Goal: Information Seeking & Learning: Find specific fact

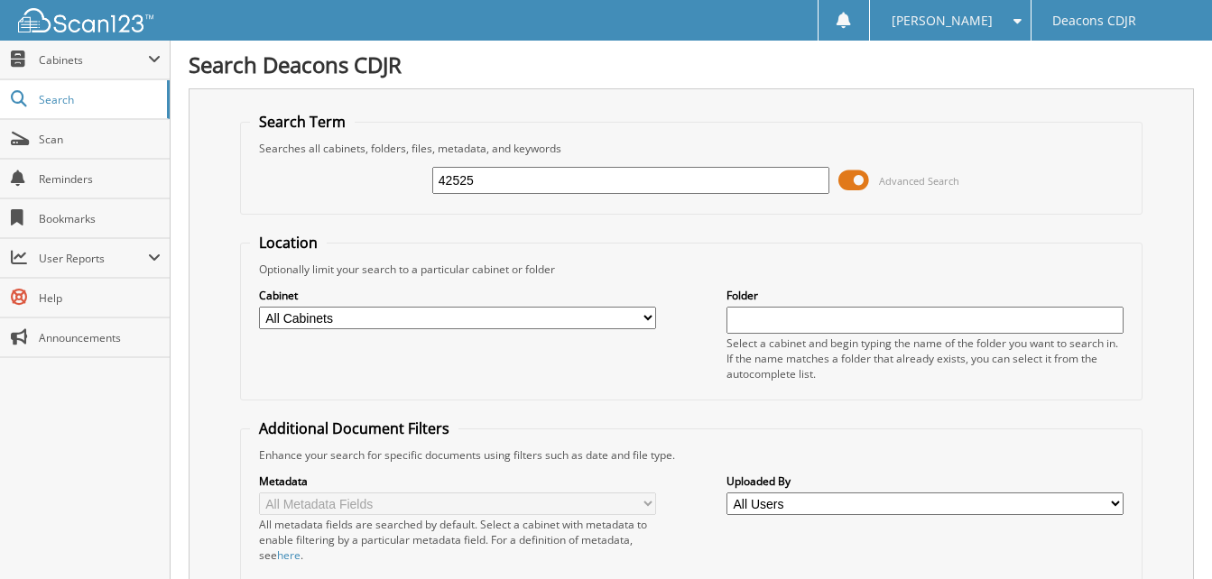
type input "42525"
click at [848, 183] on span at bounding box center [853, 180] width 31 height 27
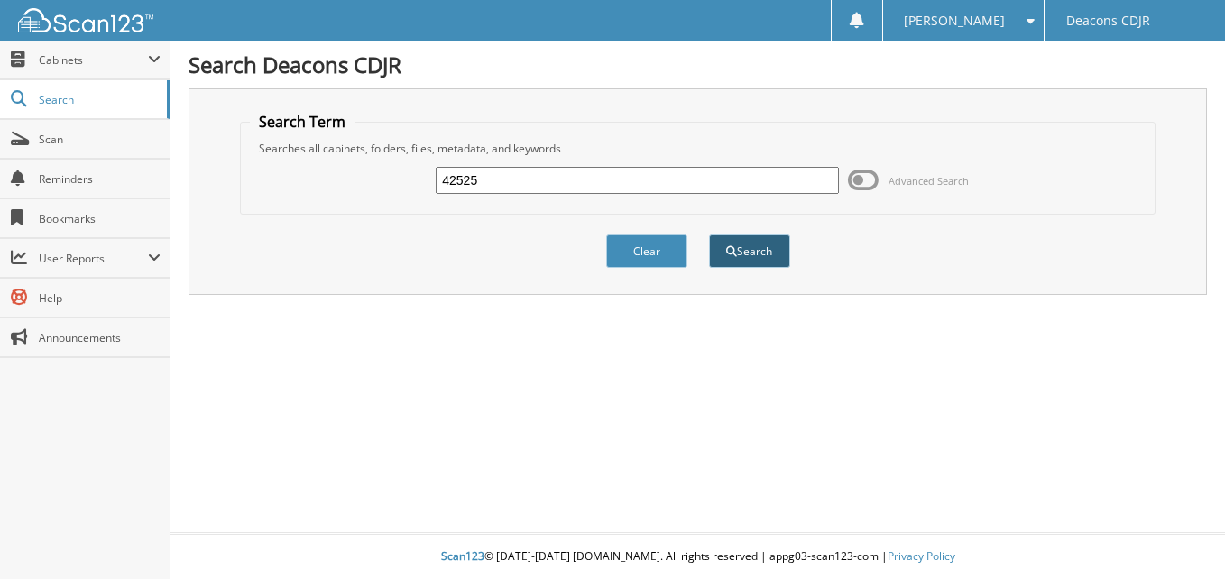
click at [761, 250] on button "Search" at bounding box center [749, 251] width 81 height 33
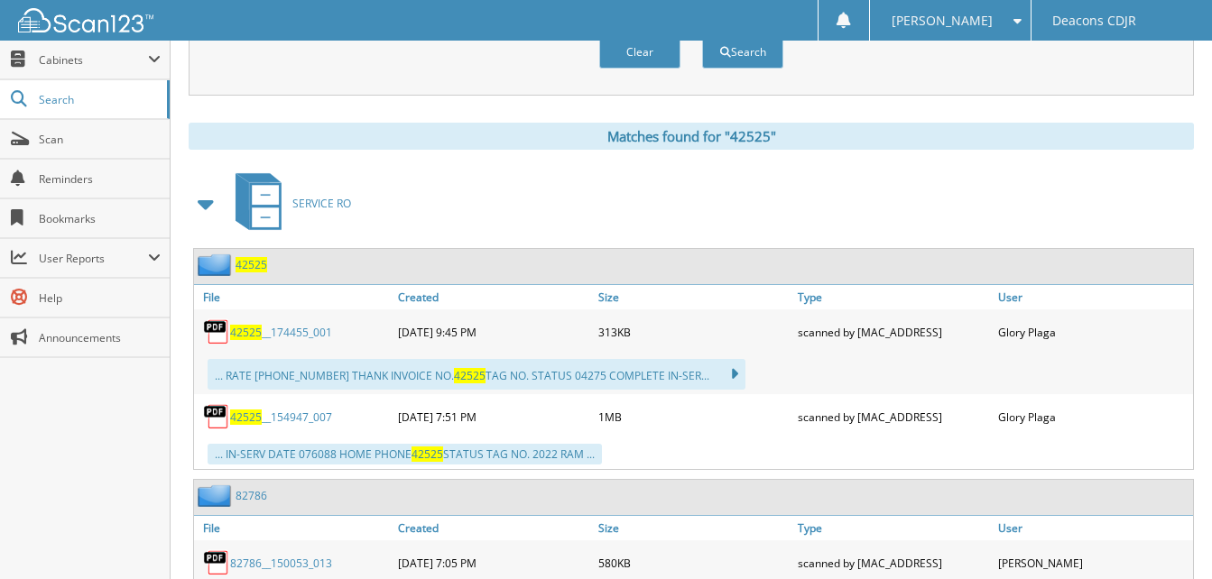
scroll to position [722, 0]
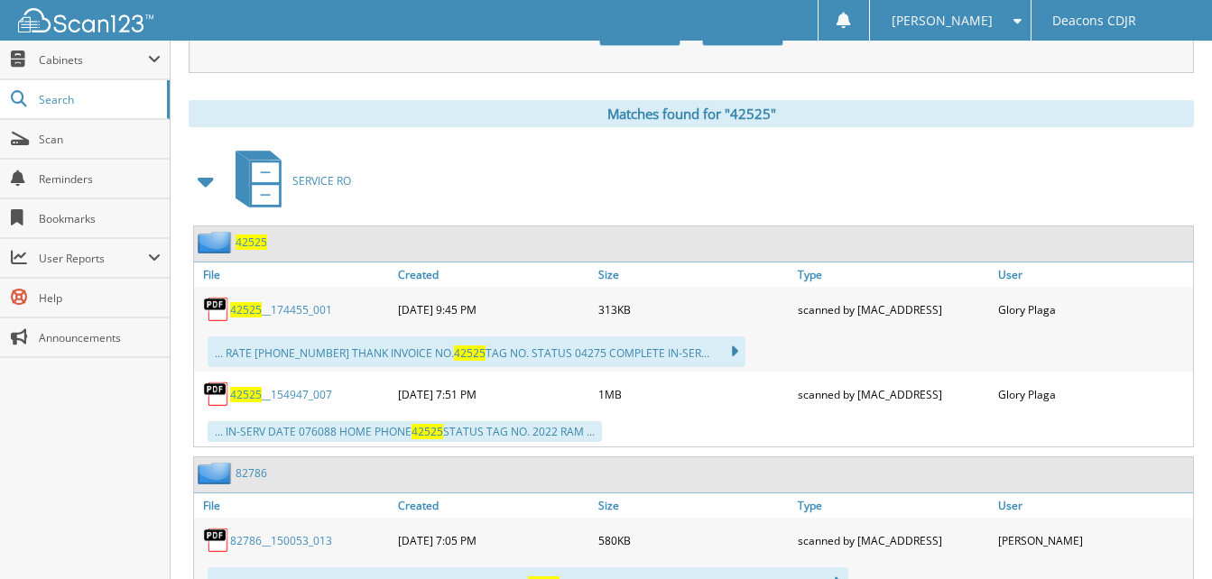
click at [293, 394] on link "42525 __154947_007" at bounding box center [281, 394] width 102 height 15
click at [58, 98] on span "Search" at bounding box center [98, 99] width 119 height 15
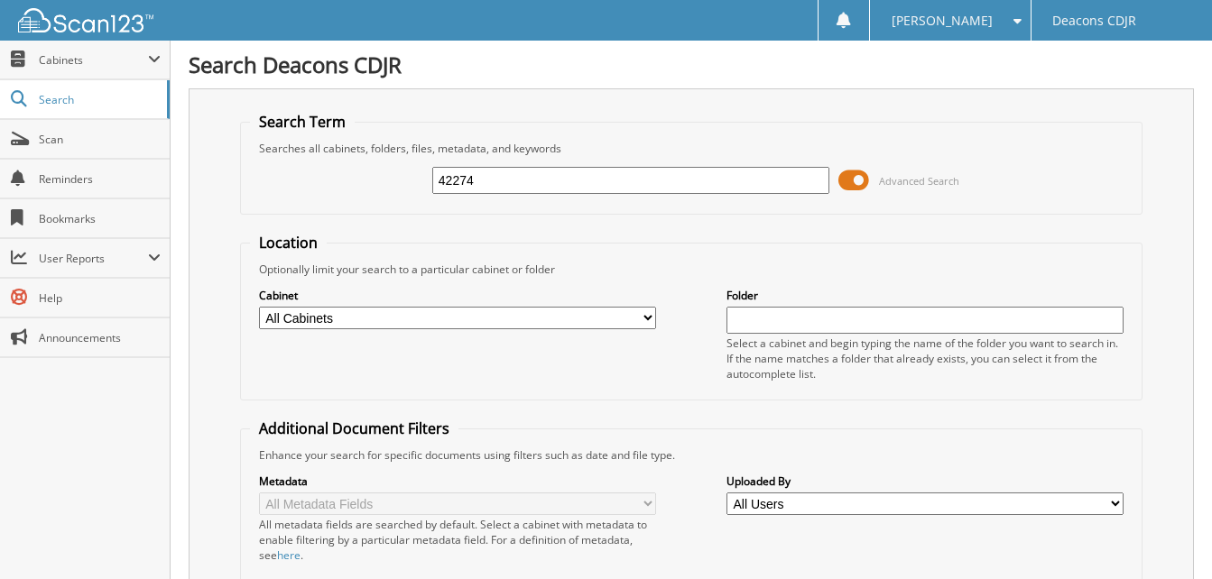
type input "42274"
click at [855, 186] on span at bounding box center [853, 180] width 31 height 27
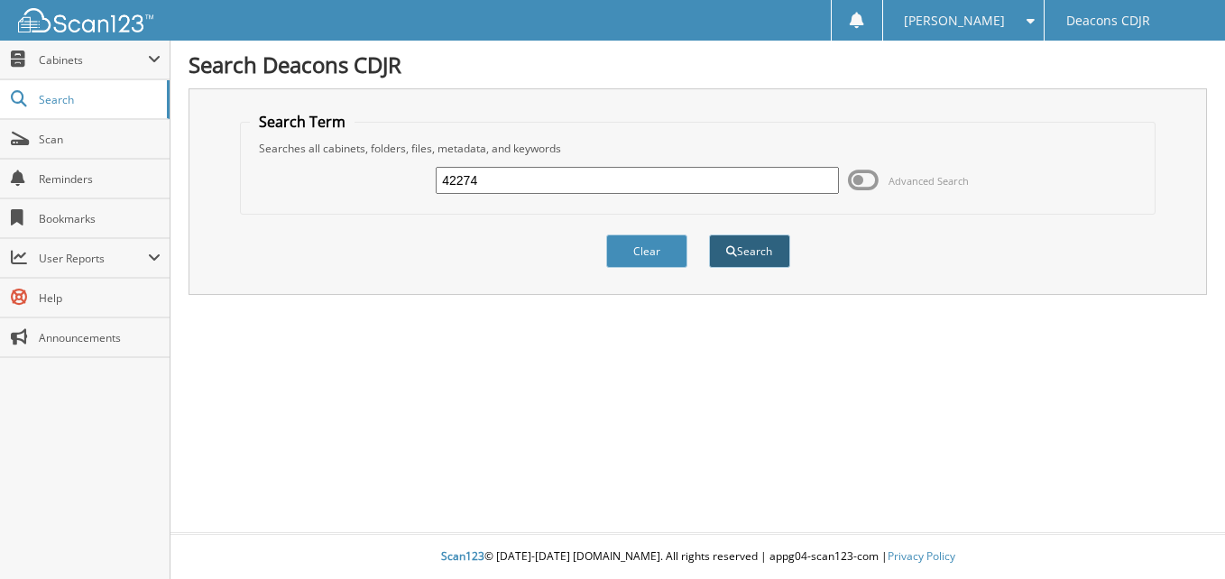
click at [732, 258] on button "Search" at bounding box center [749, 251] width 81 height 33
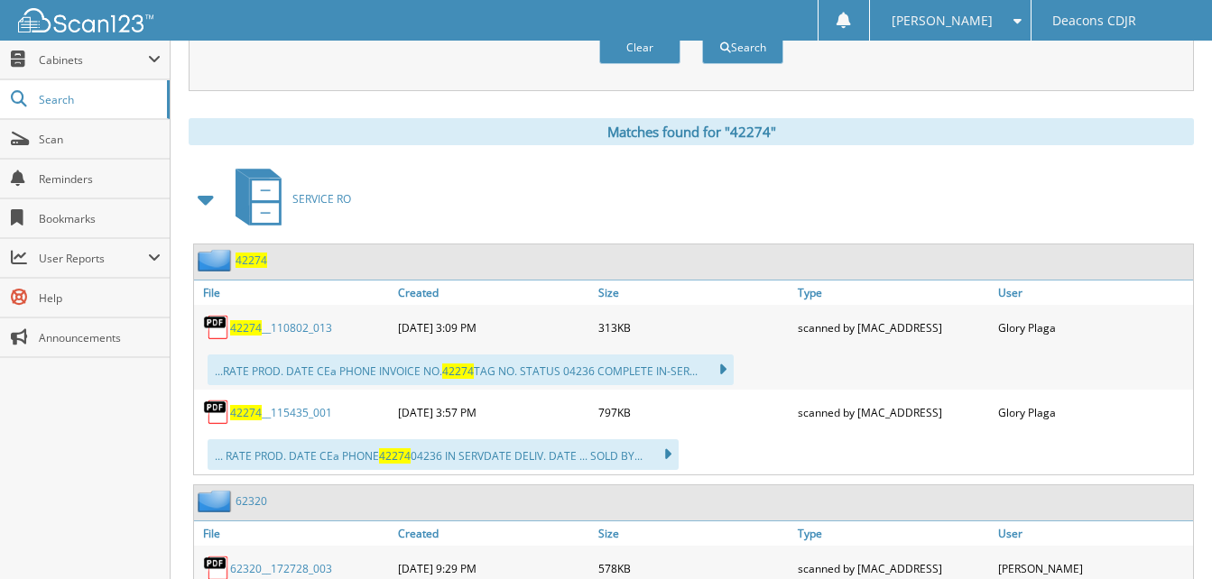
scroll to position [722, 0]
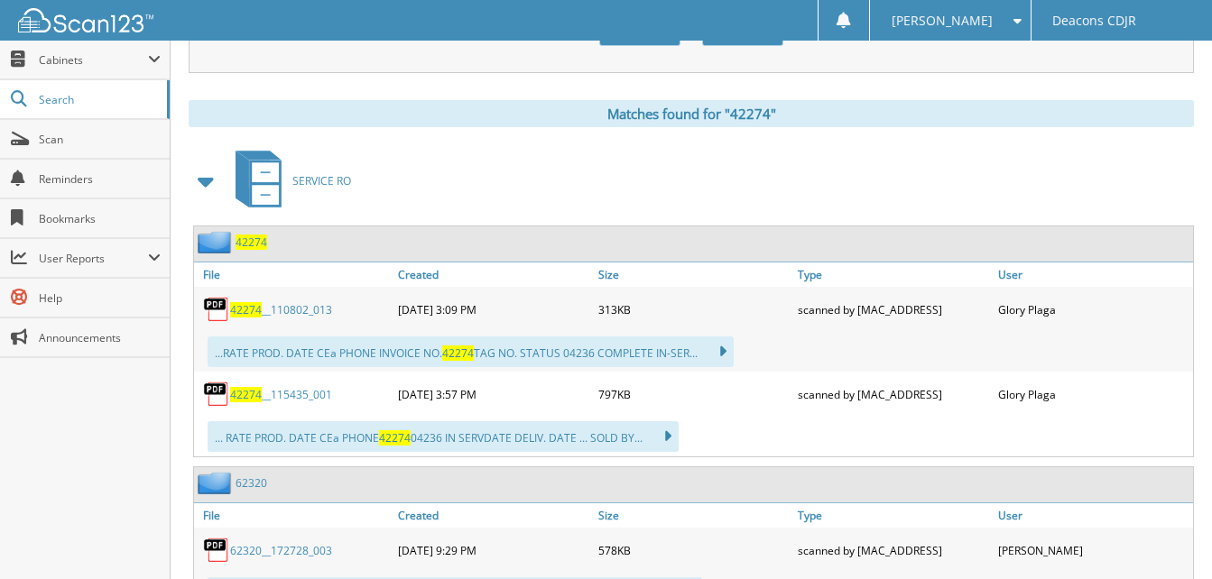
click at [272, 402] on link "42274 __115435_001" at bounding box center [281, 394] width 102 height 15
